Goal: Task Accomplishment & Management: Manage account settings

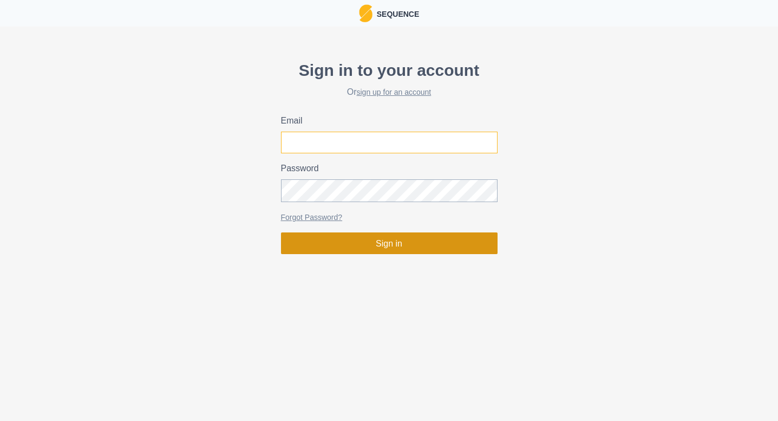
type input "[PERSON_NAME][EMAIL_ADDRESS][DOMAIN_NAME]"
click at [393, 254] on button "Sign in" at bounding box center [389, 243] width 217 height 22
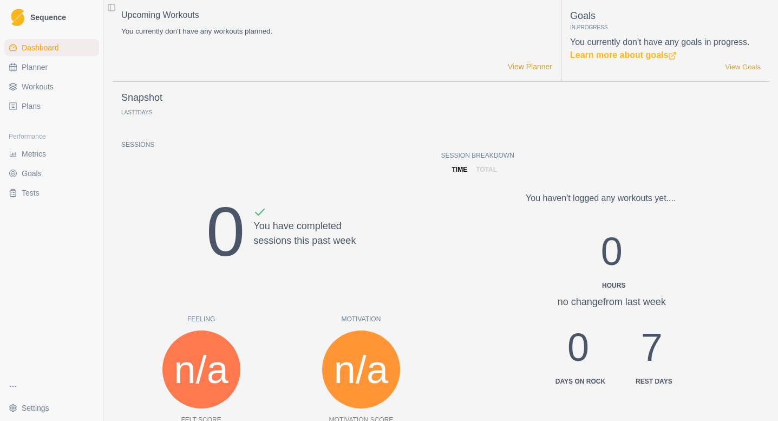
click at [32, 404] on html "Sequence Dashboard Planner Workouts Plans Performance Metrics Goals Tests Setti…" at bounding box center [389, 210] width 778 height 421
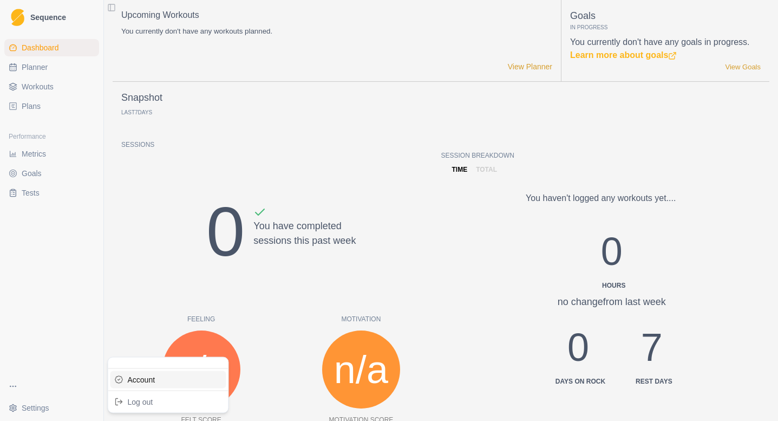
click at [135, 375] on link "Account" at bounding box center [168, 379] width 116 height 17
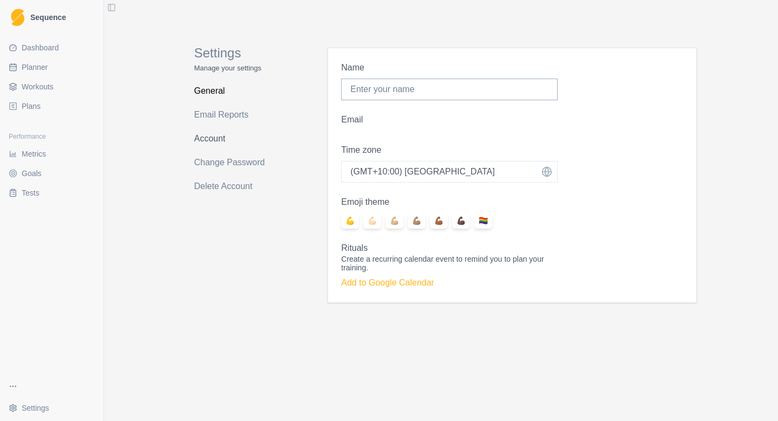
click at [222, 146] on link "Account" at bounding box center [237, 138] width 86 height 17
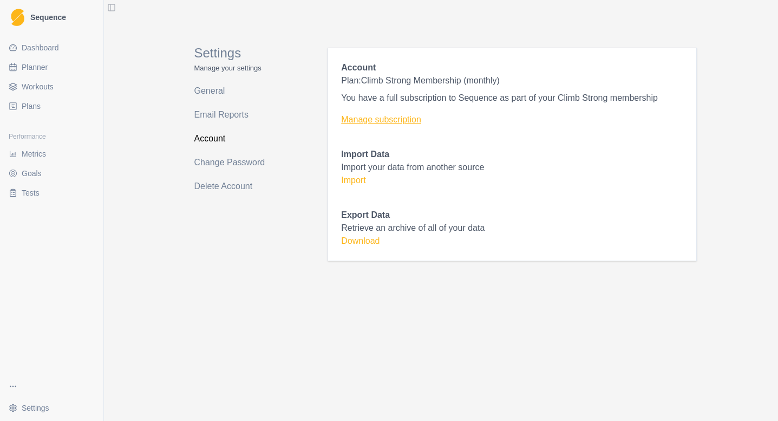
click at [388, 126] on link "Manage subscription" at bounding box center [512, 119] width 342 height 13
